Goal: Check status: Check status

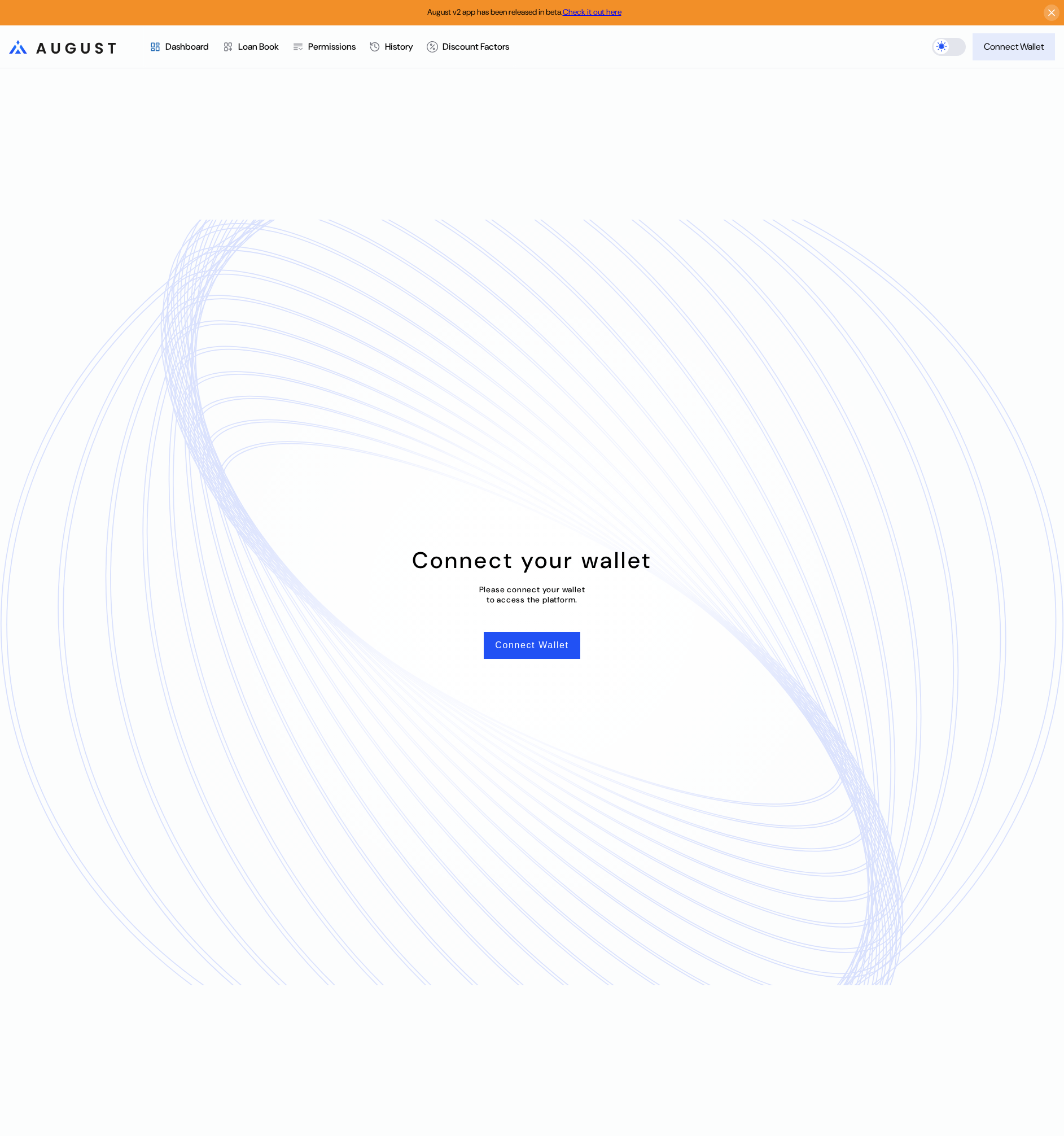
click at [1000, 49] on div "Connect Wallet" at bounding box center [1013, 46] width 60 height 12
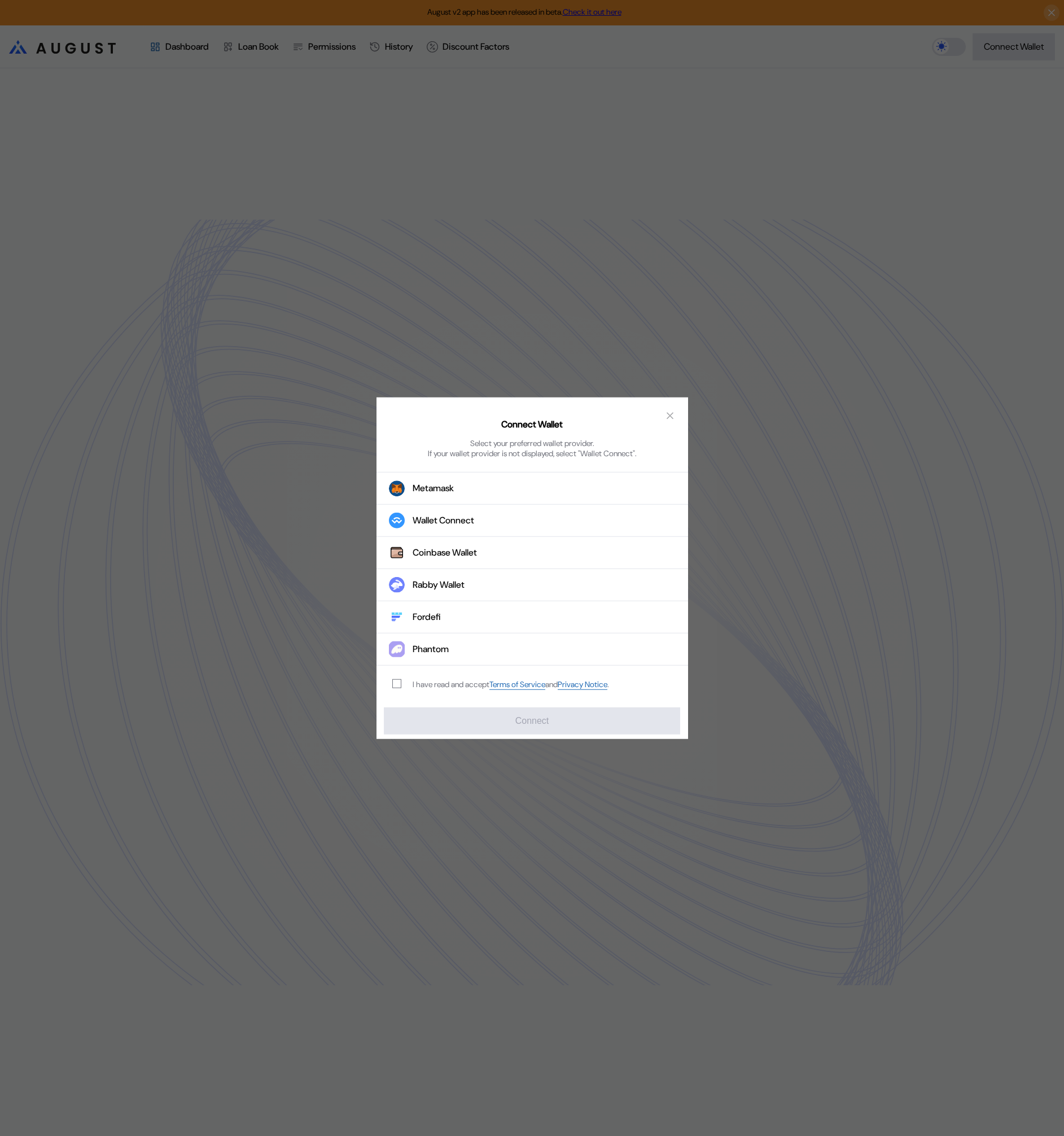
click at [406, 684] on div "I have read and accept Terms of Service and Privacy Notice ." at bounding box center [498, 684] width 244 height 37
click at [401, 685] on div "modal" at bounding box center [398, 683] width 13 height 9
click at [394, 684] on span "modal" at bounding box center [396, 683] width 8 height 8
click at [448, 524] on div "Wallet Connect" at bounding box center [443, 520] width 62 height 12
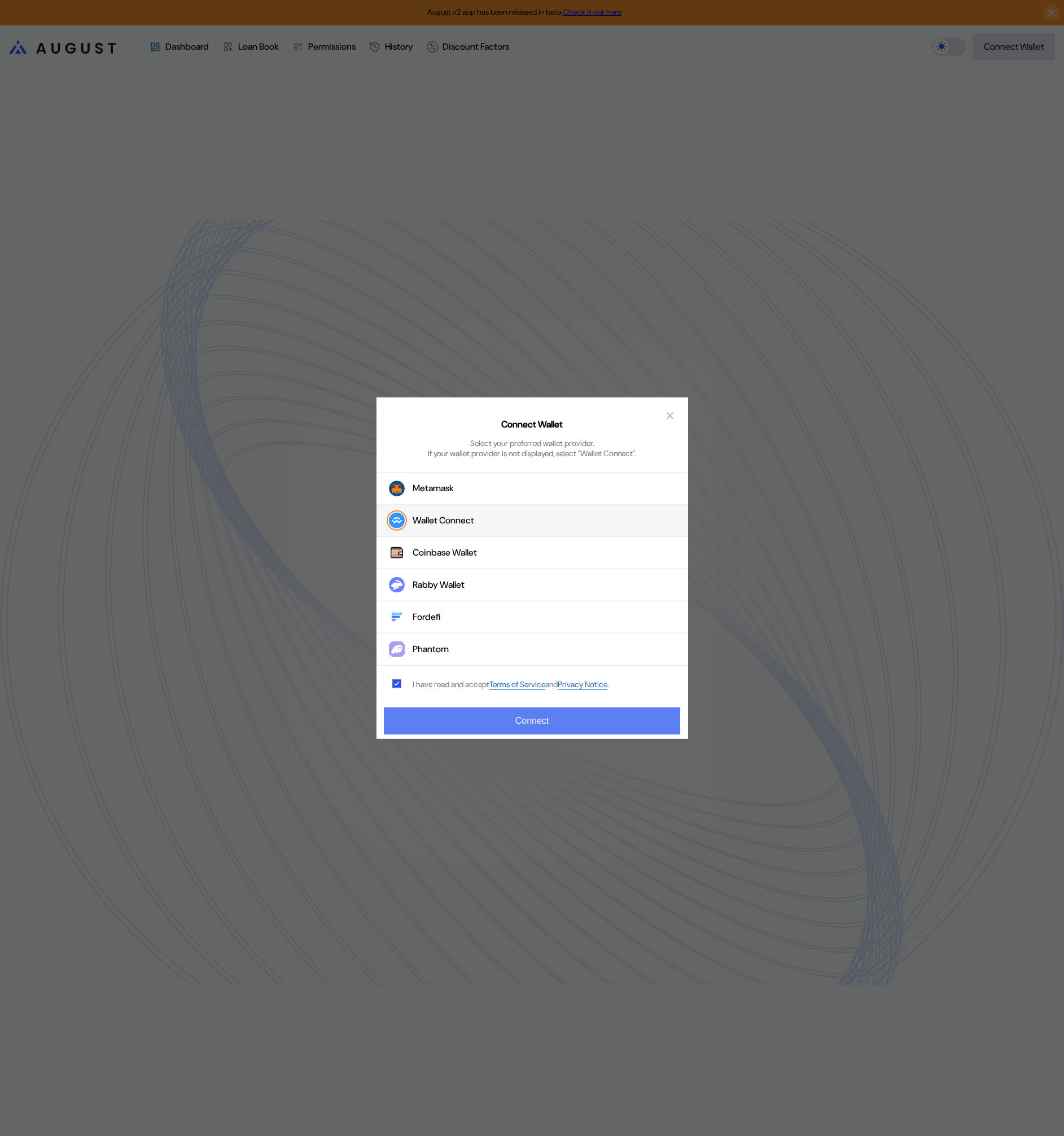
click at [514, 722] on button "Connect" at bounding box center [531, 720] width 296 height 27
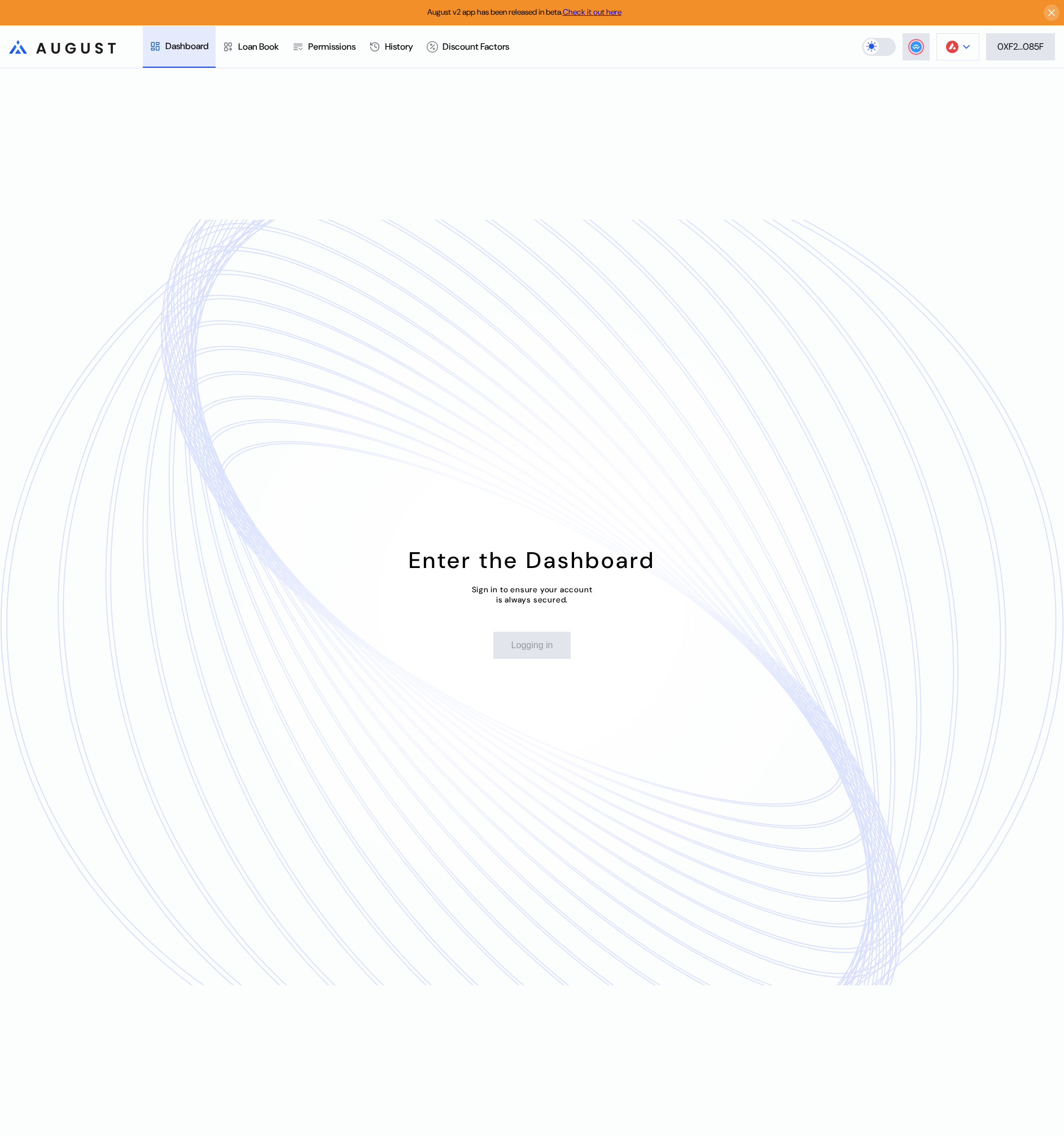
click at [965, 56] on button at bounding box center [957, 46] width 43 height 27
click at [945, 134] on button "Arbitrum One" at bounding box center [922, 133] width 113 height 27
click at [611, 483] on div "Enter the Dashboard Sign in to ensure your account is always secured. Logging in" at bounding box center [532, 602] width 1064 height 1068
click at [262, 56] on div "Loan Book" at bounding box center [251, 46] width 70 height 41
click at [196, 48] on div "Dashboard" at bounding box center [187, 46] width 44 height 12
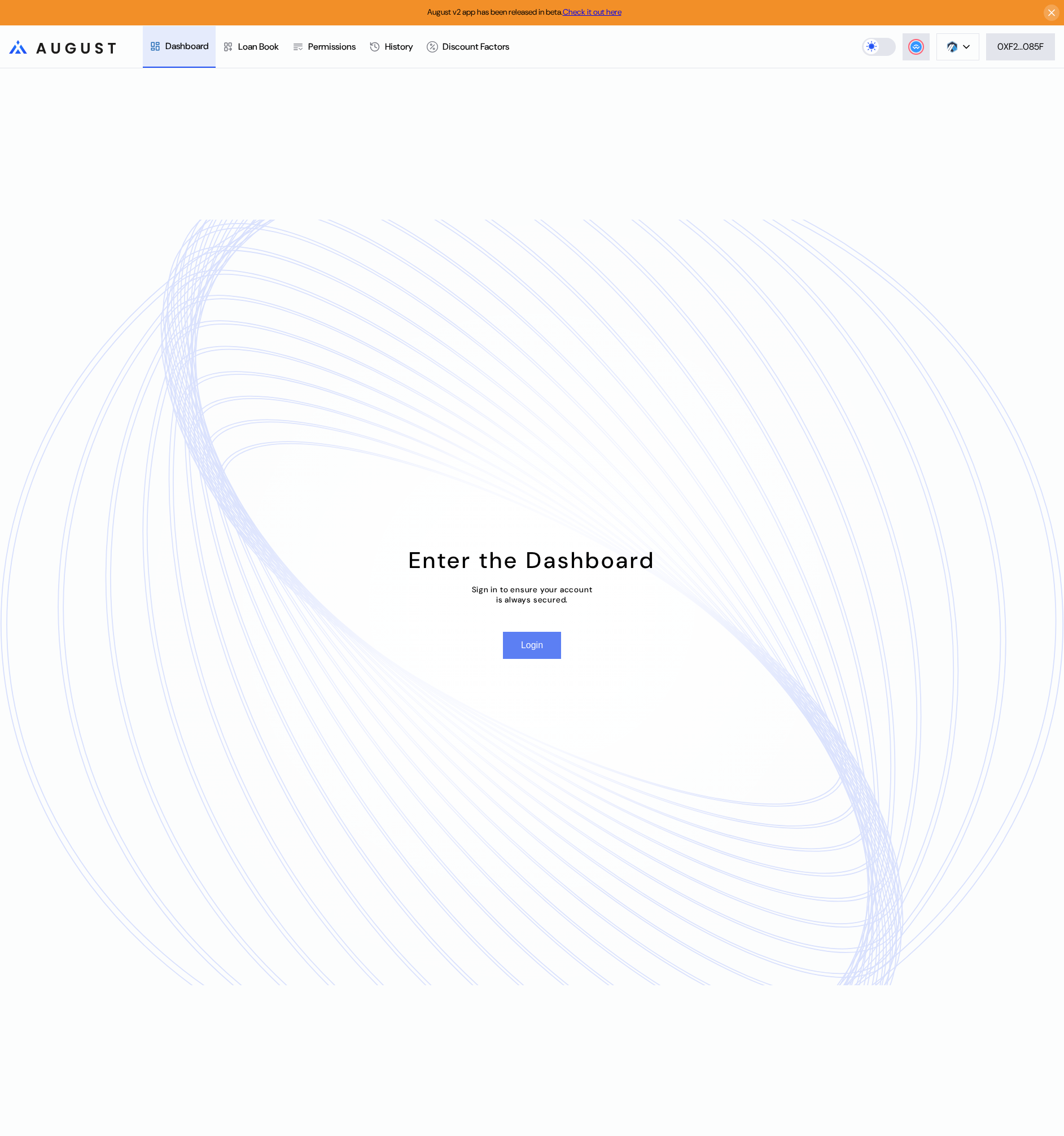
click at [546, 654] on button "Login" at bounding box center [532, 645] width 58 height 27
click at [540, 655] on button "Login" at bounding box center [532, 645] width 58 height 27
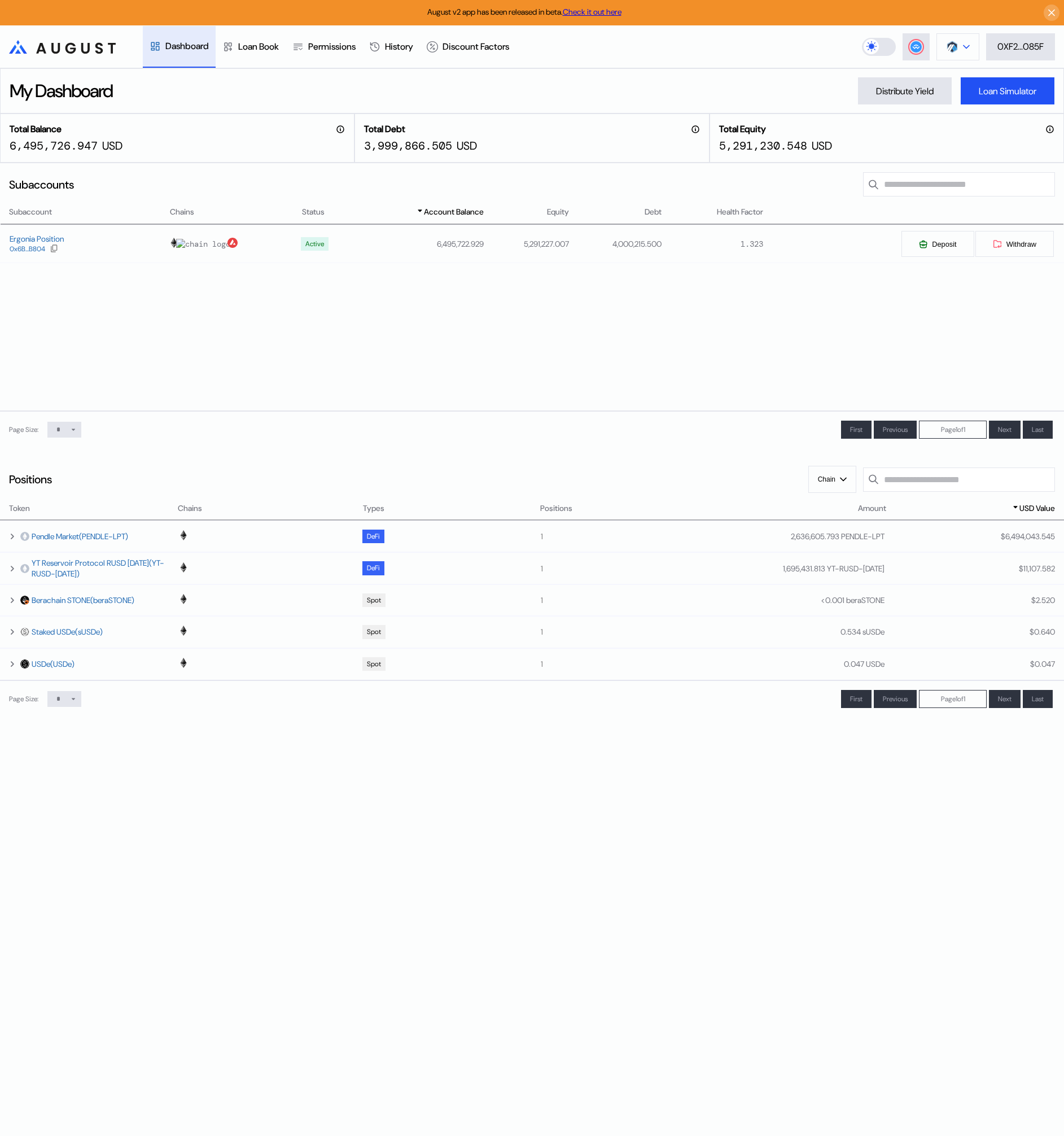
click at [950, 49] on img at bounding box center [952, 47] width 13 height 13
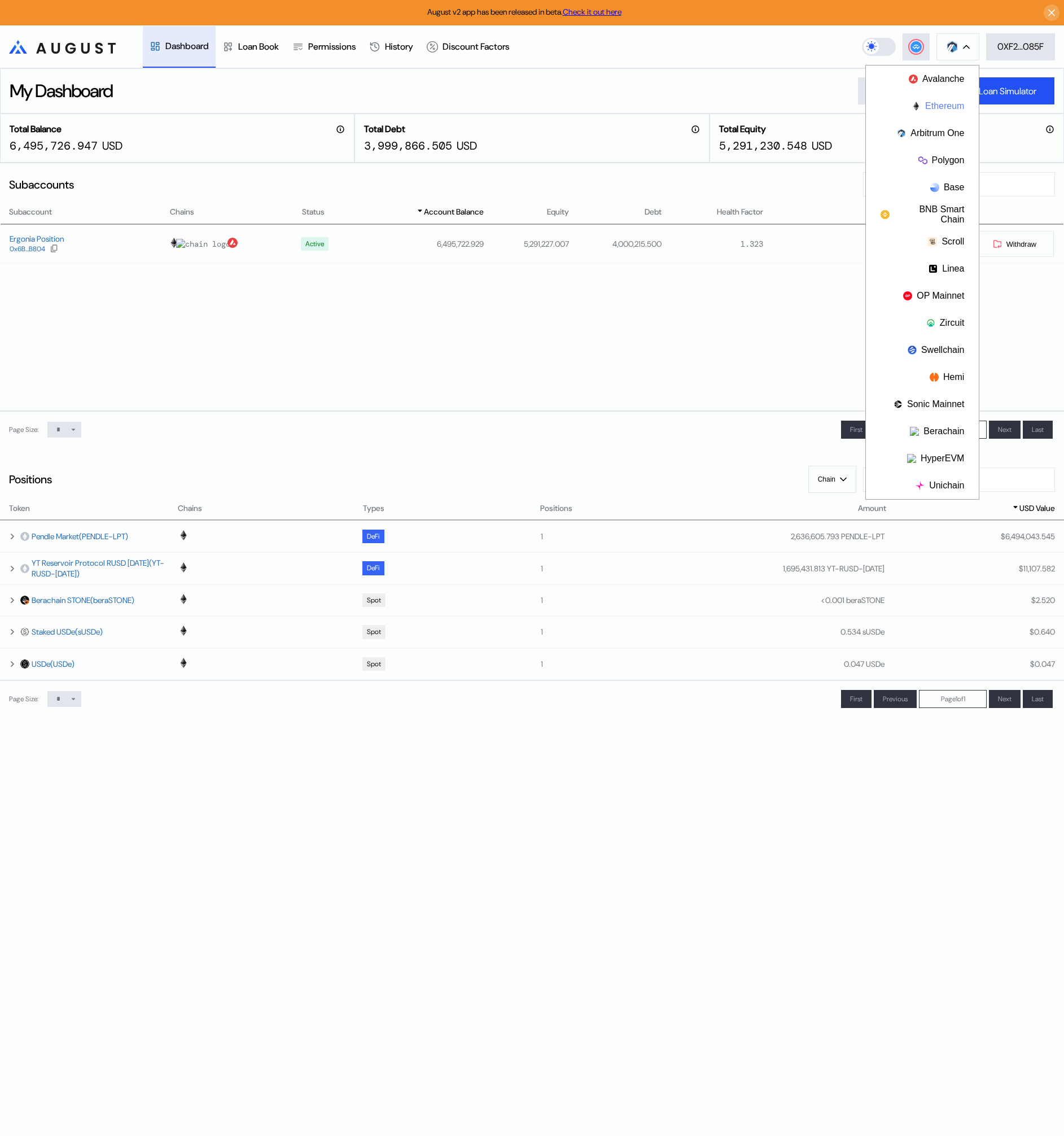
click at [933, 107] on button "Ethereum" at bounding box center [922, 106] width 113 height 27
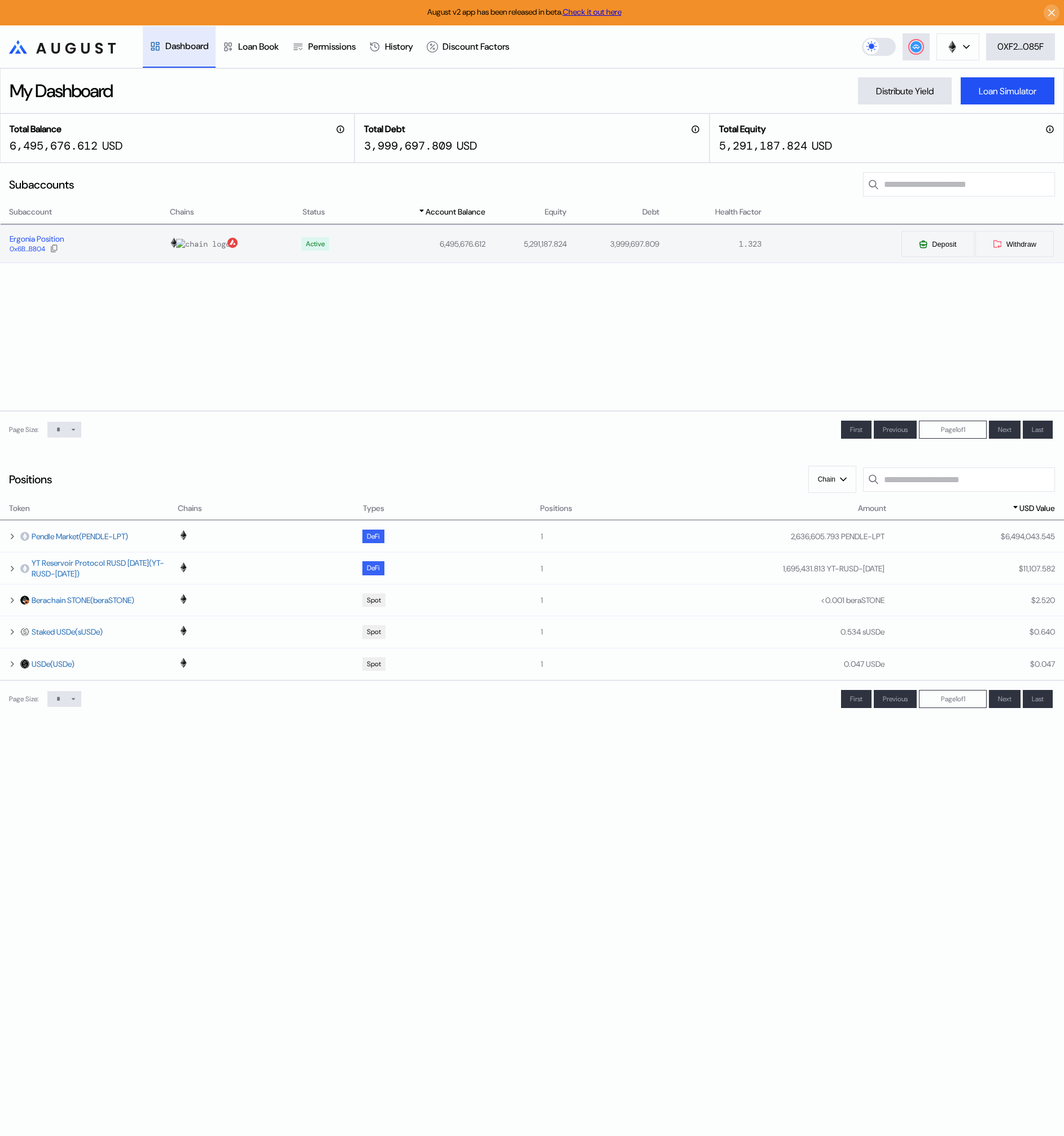
click at [51, 243] on div "Ergonia Position" at bounding box center [37, 238] width 54 height 10
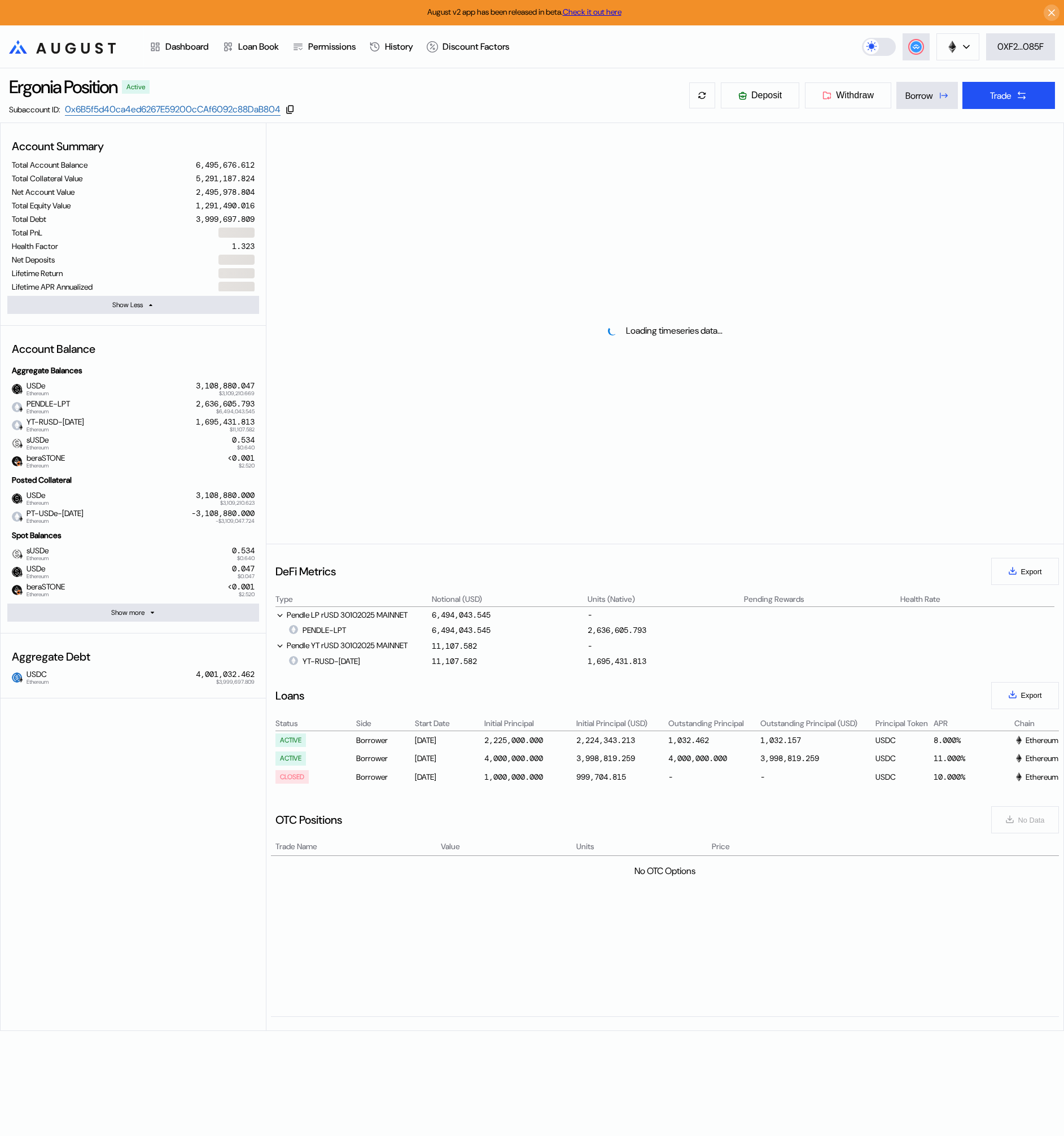
select select "*"
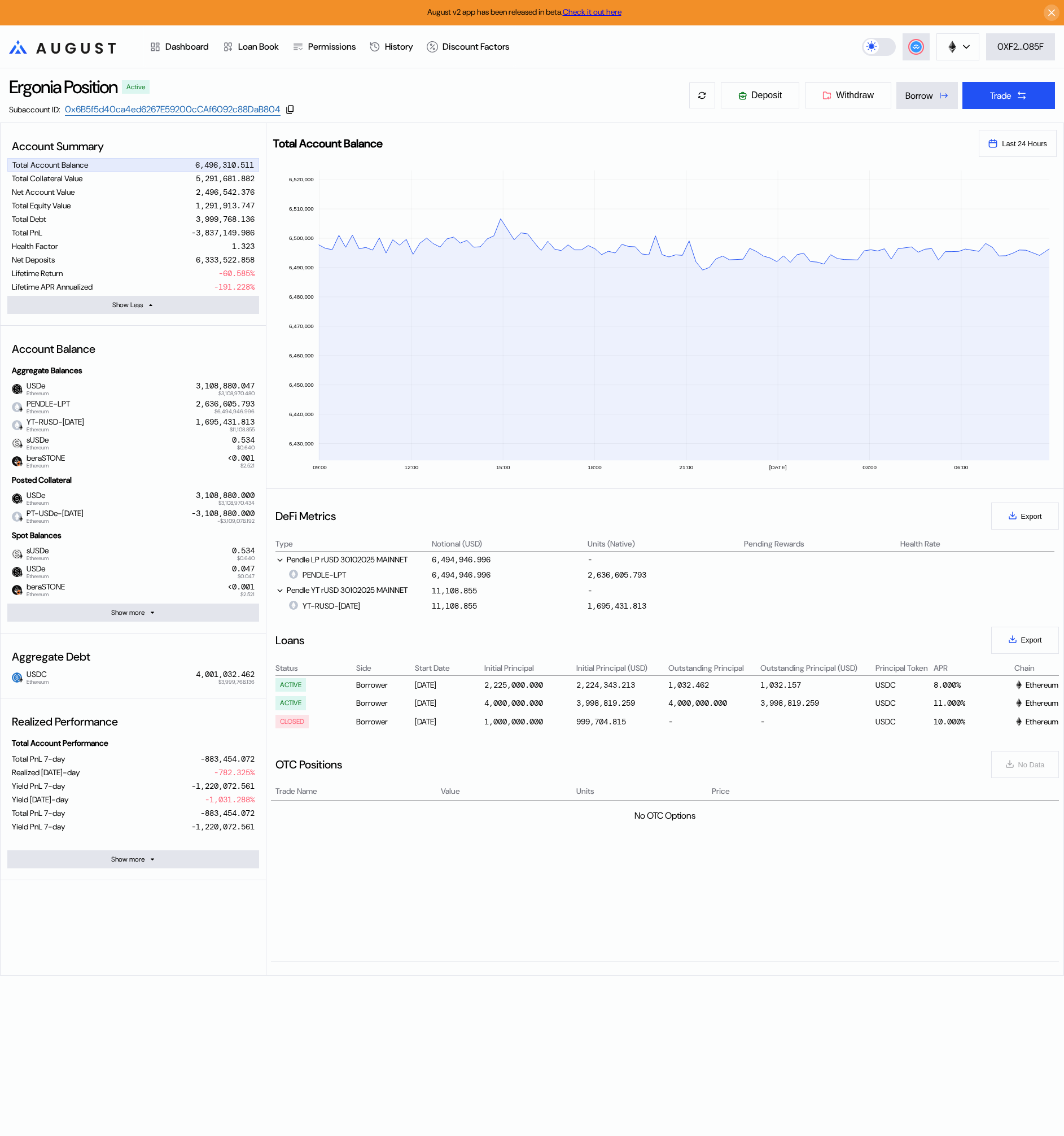
drag, startPoint x: 87, startPoint y: 392, endPoint x: 73, endPoint y: 363, distance: 32.2
click at [87, 389] on div "USDe Ethereum $3,108,970.480 3,108,880.047" at bounding box center [133, 389] width 252 height 18
click at [200, 403] on div "2,636,605.793" at bounding box center [226, 404] width 59 height 10
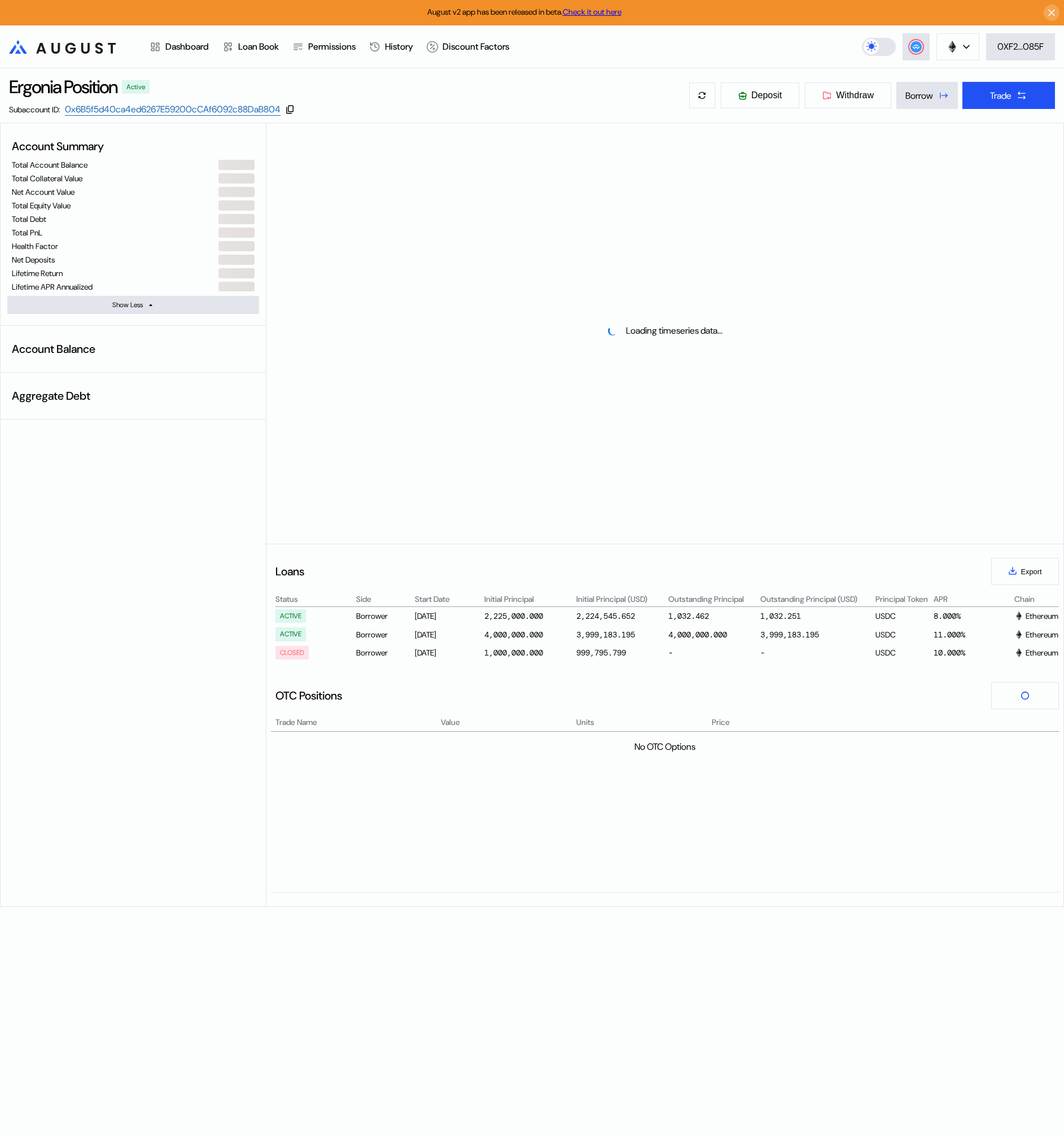
select select "*"
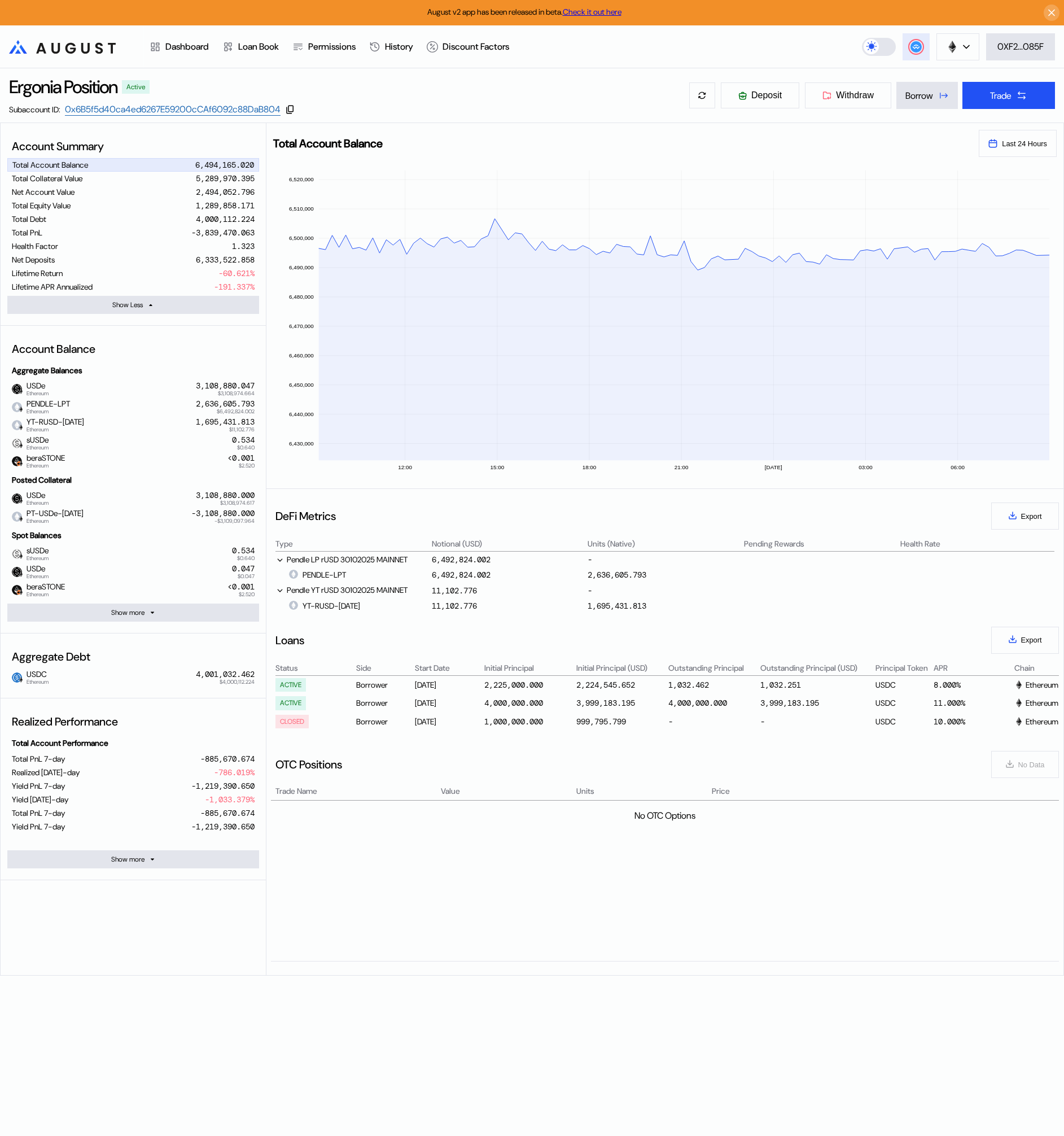
click at [917, 56] on button at bounding box center [916, 46] width 27 height 27
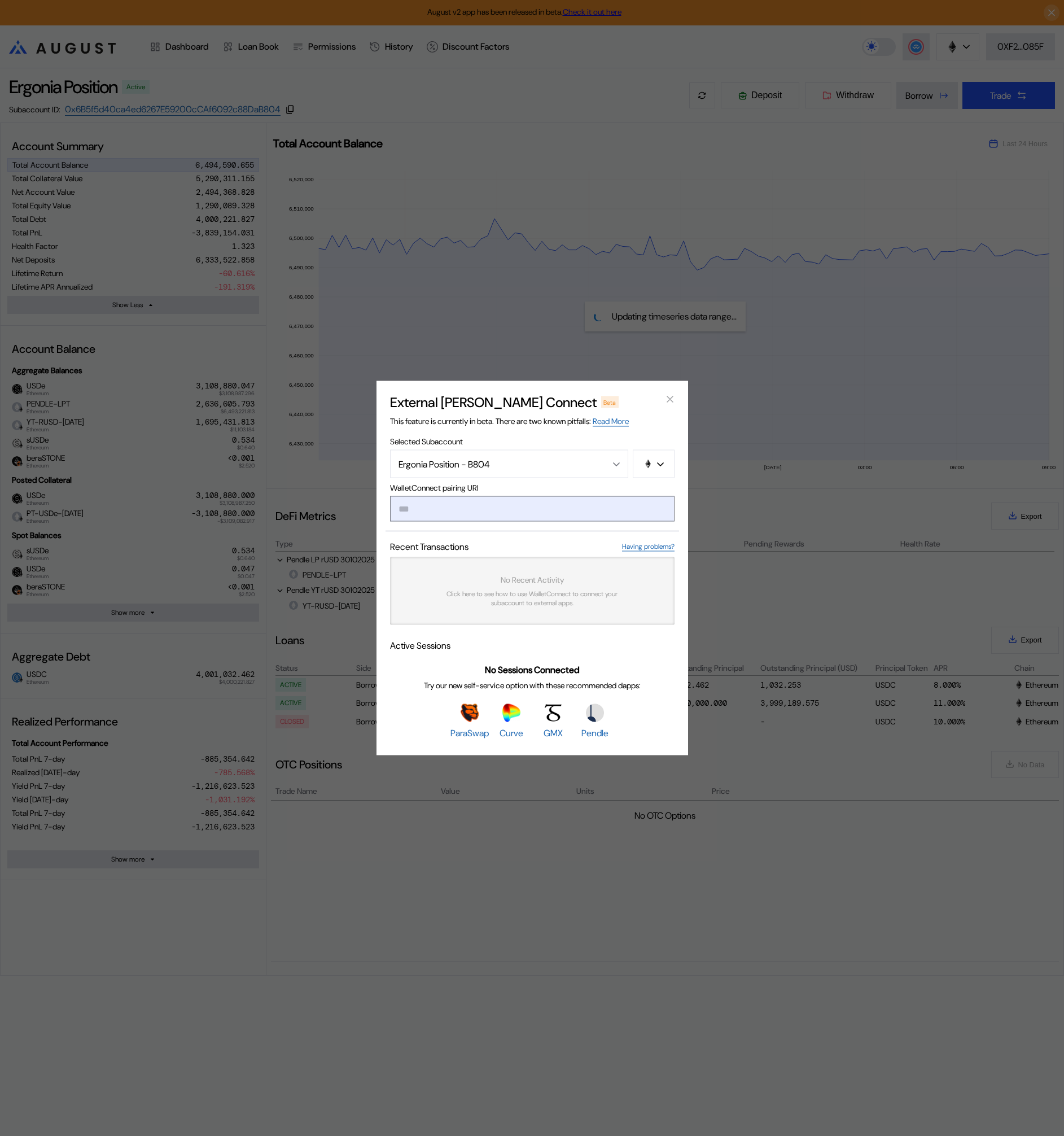
click at [500, 515] on input "modal" at bounding box center [532, 509] width 285 height 25
paste input "**********"
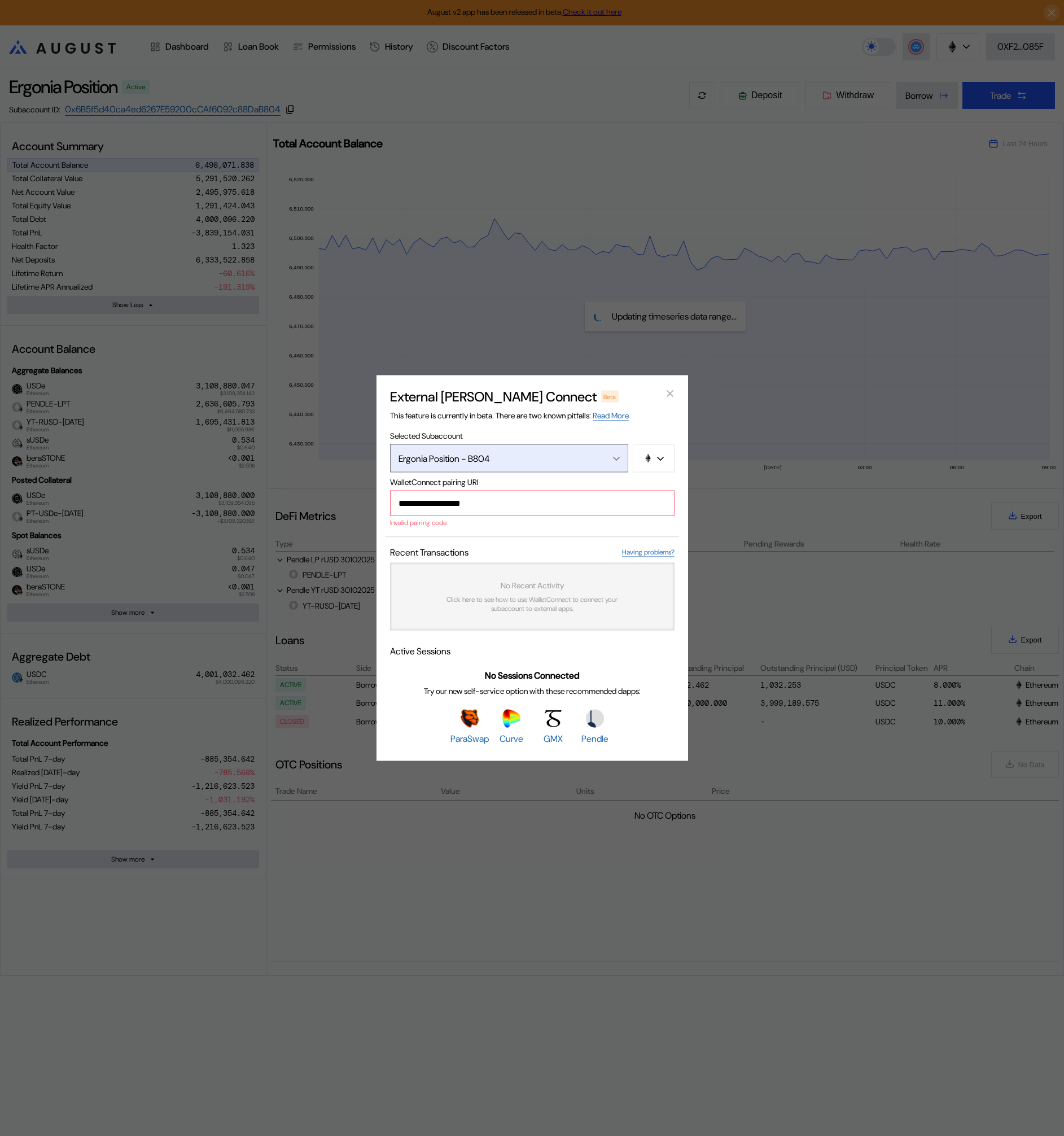
click at [525, 456] on div "Ergonia Position - B804" at bounding box center [497, 458] width 197 height 12
click at [567, 464] on button "Ergonia Position - B804" at bounding box center [509, 458] width 238 height 28
click at [554, 531] on div "**********" at bounding box center [532, 614] width 294 height 275
click at [595, 738] on span "Pendle" at bounding box center [595, 738] width 27 height 12
click at [459, 497] on input "**********" at bounding box center [532, 503] width 285 height 25
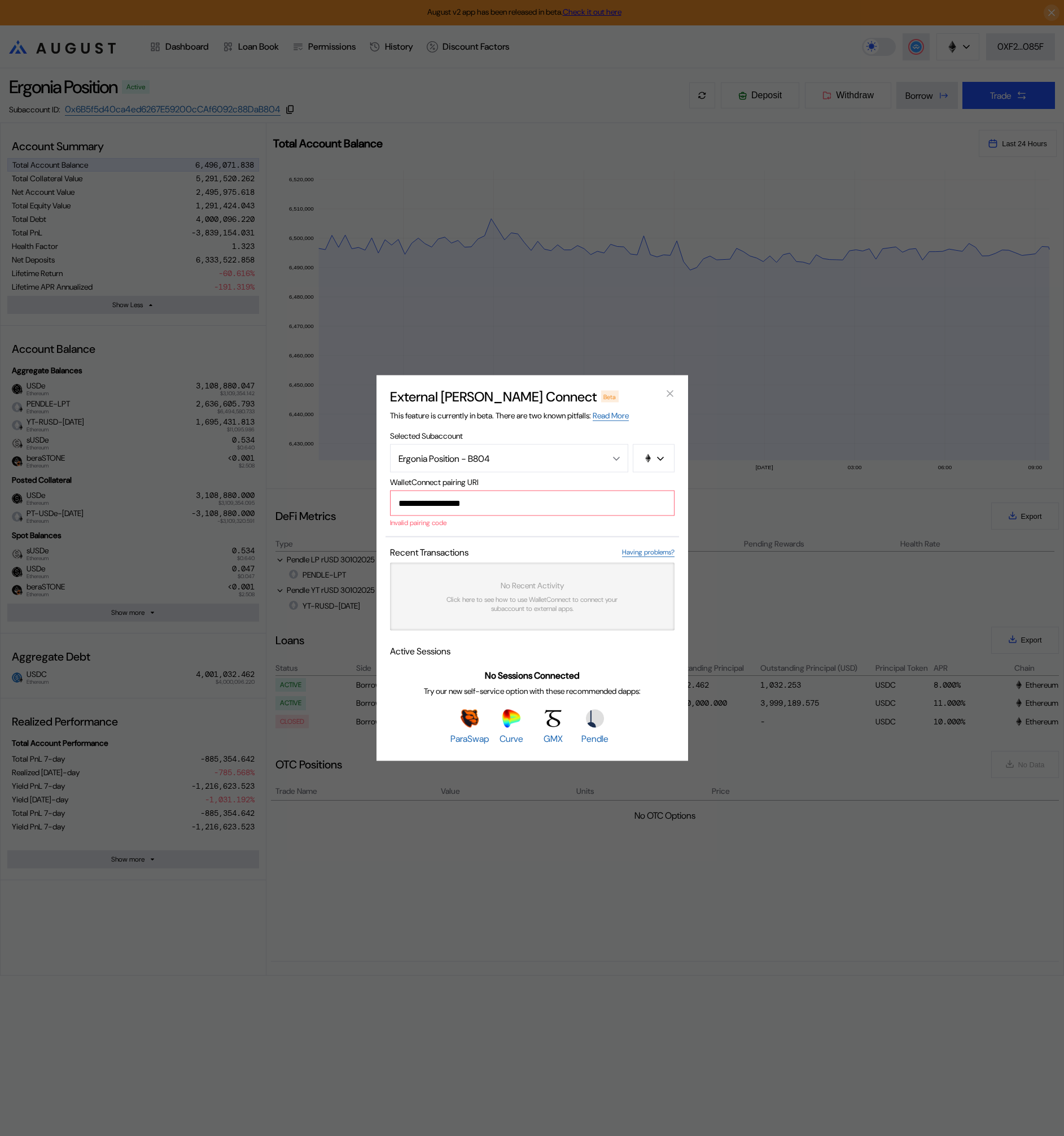
click at [459, 497] on input "**********" at bounding box center [532, 503] width 285 height 25
paste input "**********"
type input "**********"
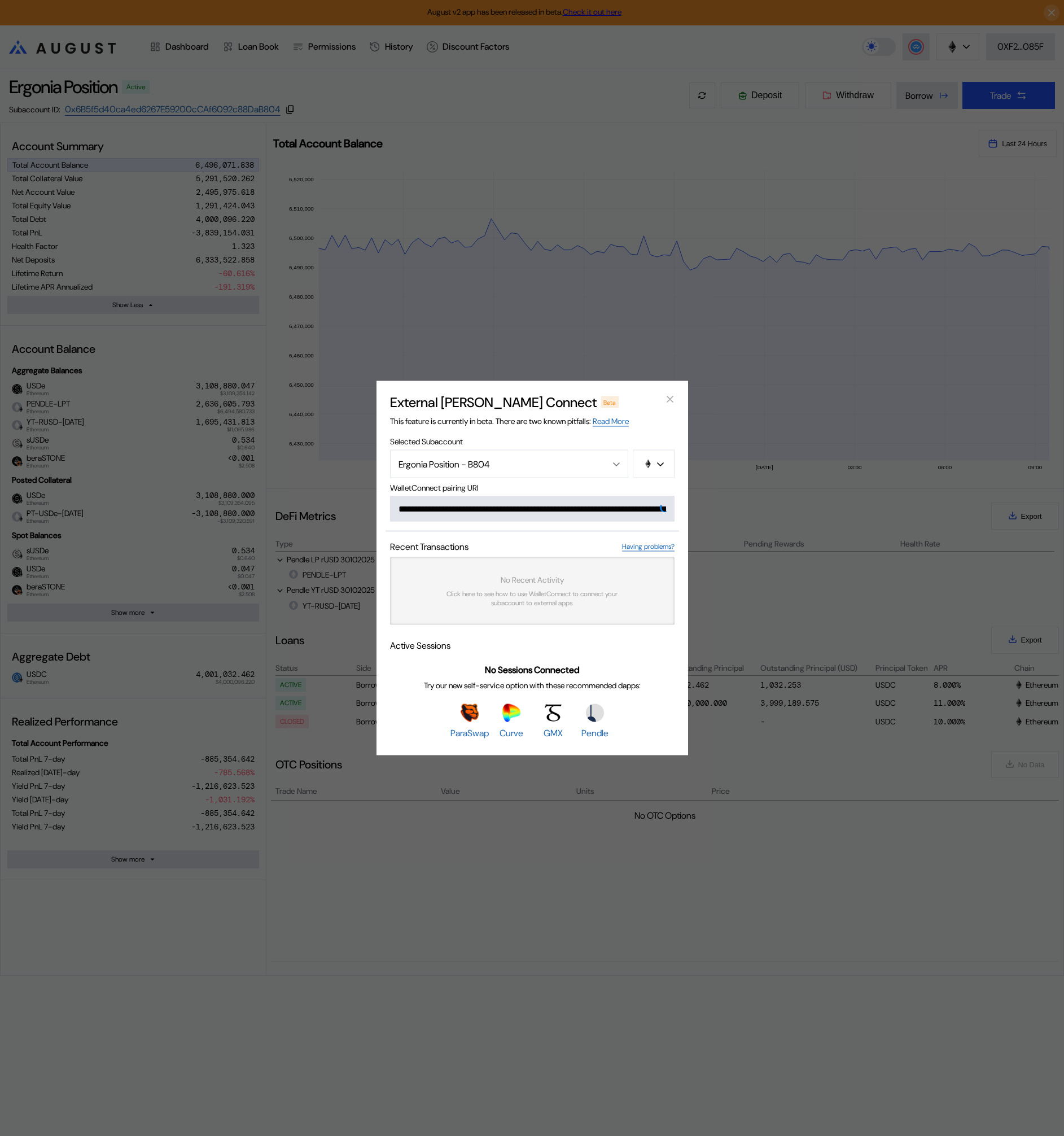
scroll to position [0, 694]
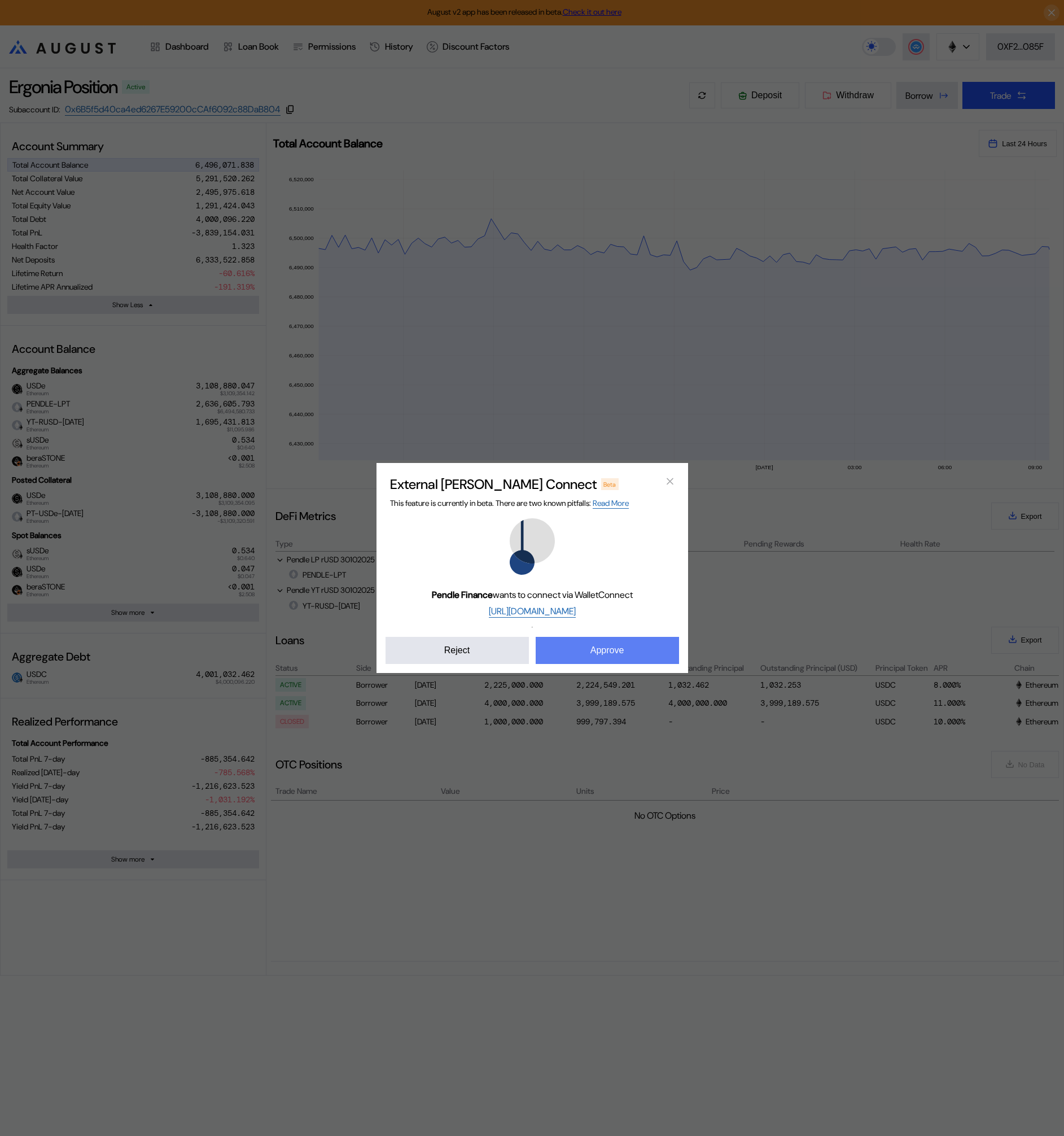
click at [611, 652] on button "Approve" at bounding box center [607, 650] width 143 height 27
